Goal: Task Accomplishment & Management: Use online tool/utility

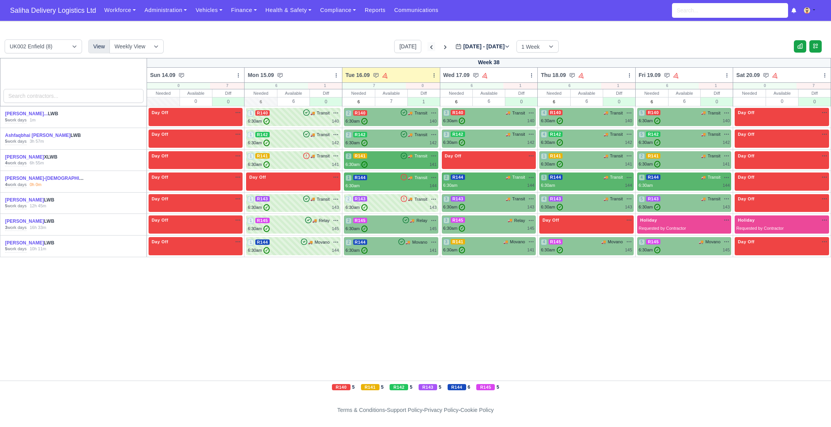
click at [427, 47] on icon at bounding box center [431, 47] width 8 height 8
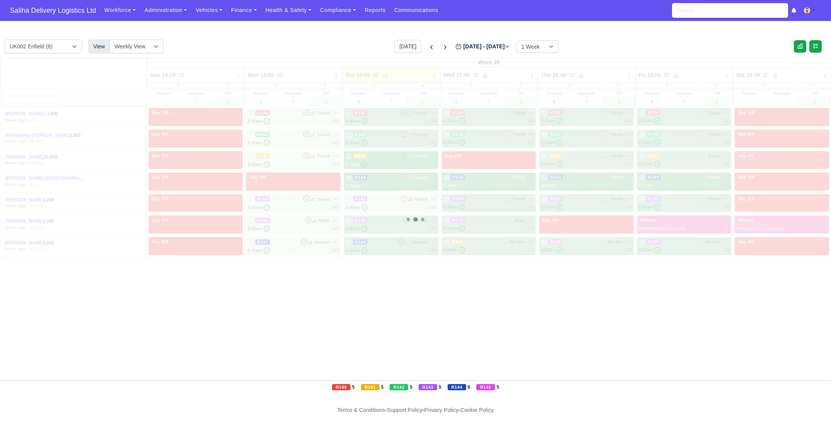
type input "[DATE]"
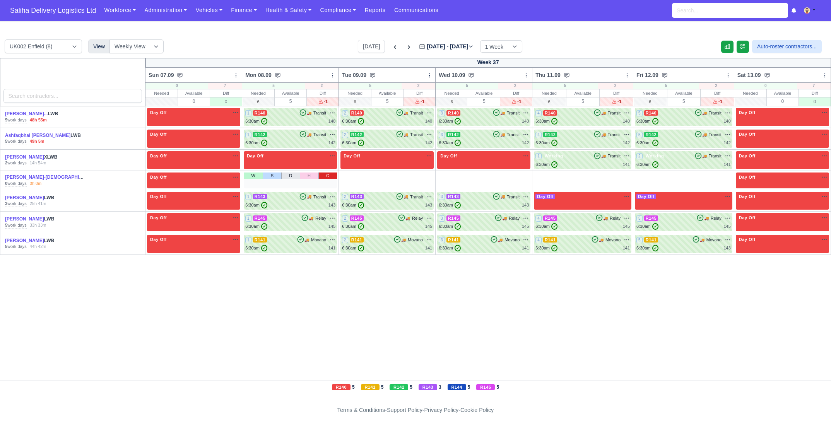
click at [330, 175] on link "O" at bounding box center [327, 176] width 19 height 6
click at [420, 176] on link "O" at bounding box center [424, 176] width 19 height 6
drag, startPoint x: 516, startPoint y: 176, endPoint x: 524, endPoint y: 177, distance: 8.2
click at [516, 176] on link "O" at bounding box center [521, 176] width 19 height 6
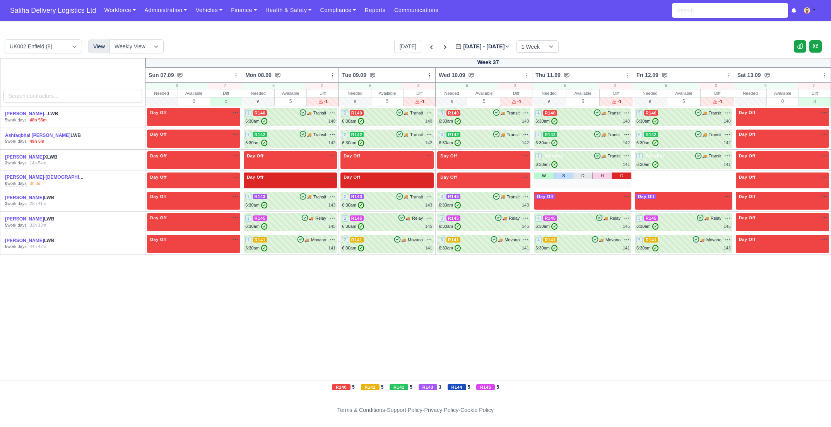
click at [627, 175] on link "O" at bounding box center [622, 176] width 20 height 6
click at [724, 176] on link "O" at bounding box center [722, 176] width 20 height 6
click at [70, 12] on span "Saliha Delivery Logistics Ltd" at bounding box center [53, 10] width 94 height 15
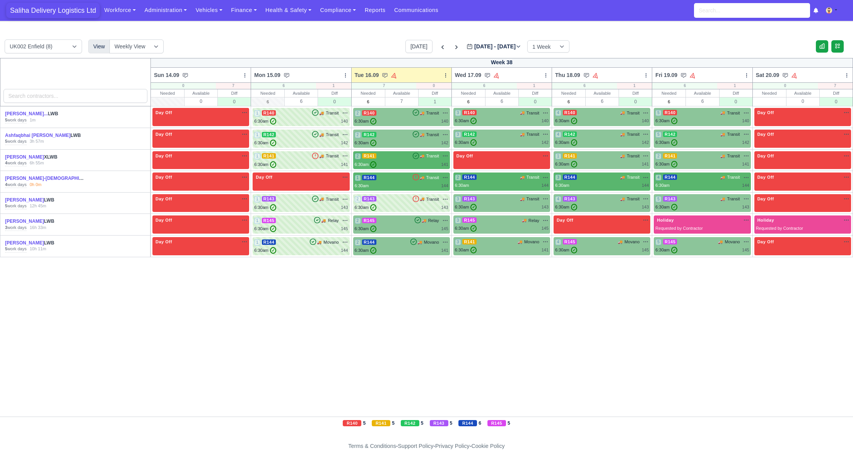
click at [71, 9] on span "Saliha Delivery Logistics Ltd" at bounding box center [53, 10] width 94 height 15
